Goal: Transaction & Acquisition: Purchase product/service

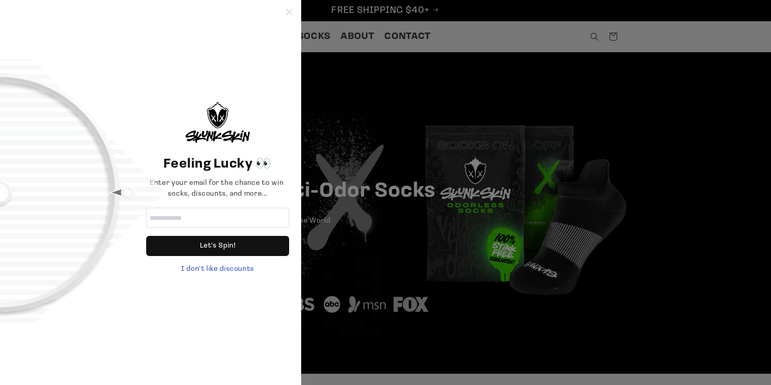
click at [288, 12] on icon at bounding box center [289, 12] width 6 height 6
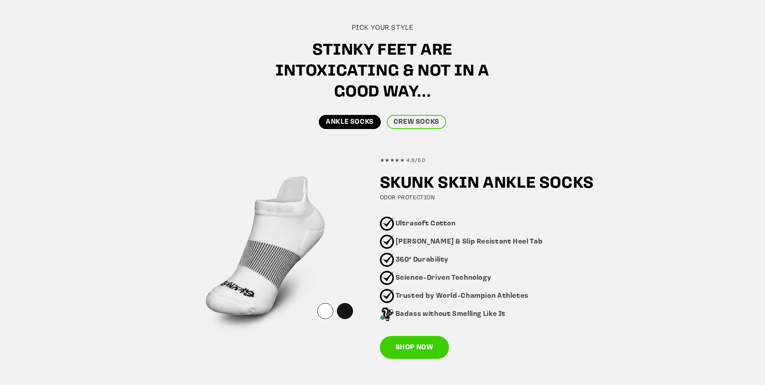
scroll to position [459, 0]
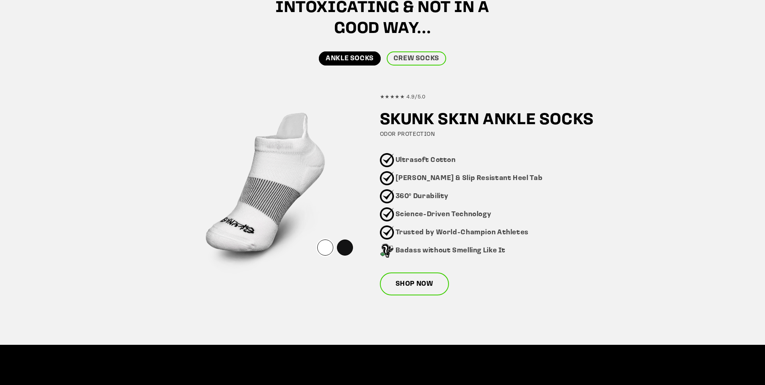
click at [421, 285] on link "SHOP NOW" at bounding box center [414, 283] width 69 height 23
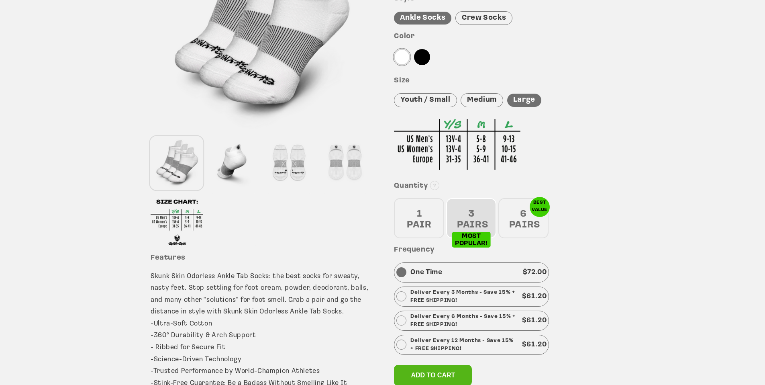
scroll to position [177, 0]
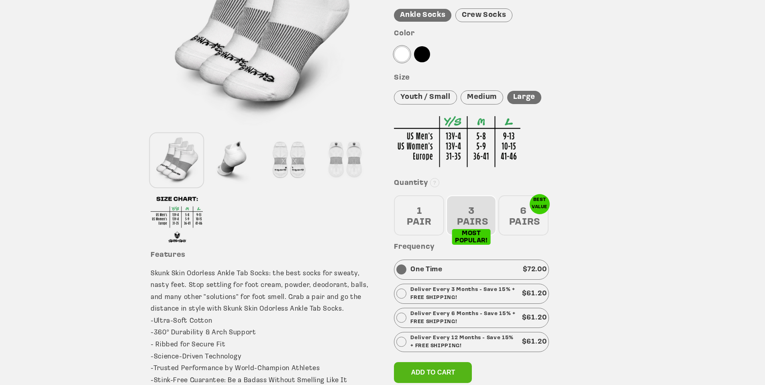
click at [517, 208] on div "6 PAIRS" at bounding box center [523, 215] width 50 height 40
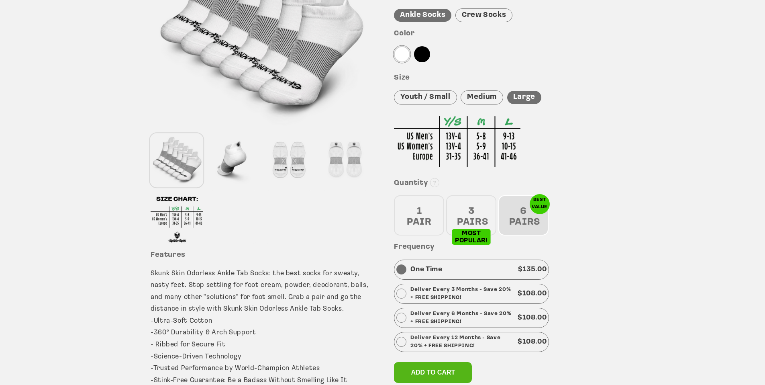
click at [517, 217] on div "6 PAIRS" at bounding box center [523, 215] width 50 height 40
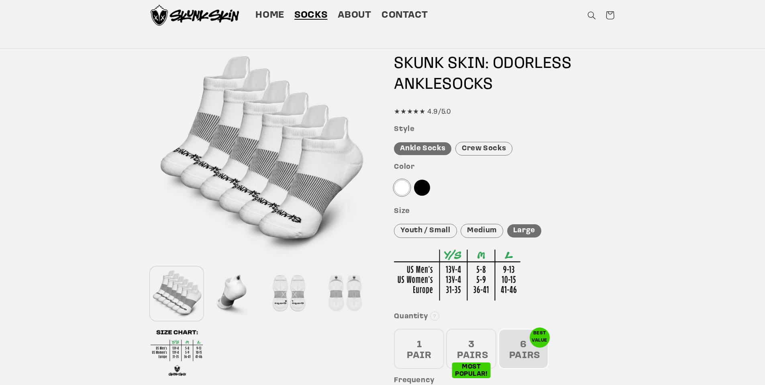
scroll to position [0, 0]
